Goal: Find specific page/section: Find specific page/section

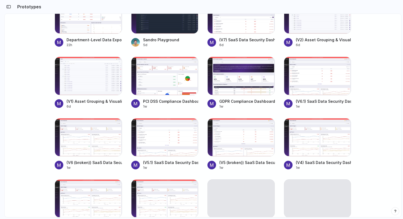
scroll to position [114, 0]
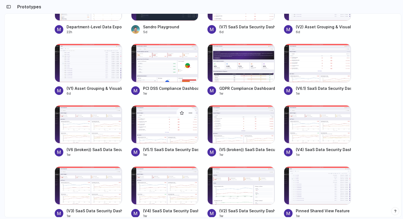
click at [178, 120] on div at bounding box center [164, 124] width 67 height 38
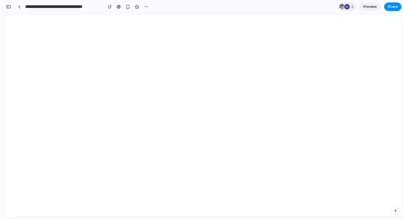
scroll to position [297, 0]
